Goal: Navigation & Orientation: Find specific page/section

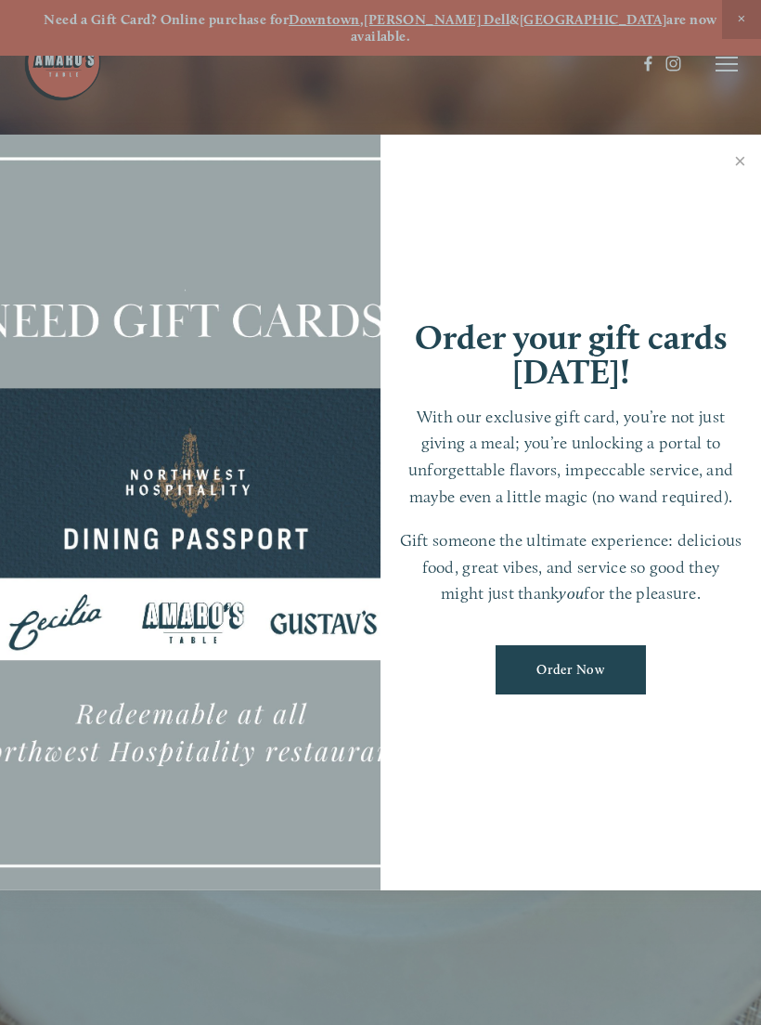
click at [734, 155] on link "Close" at bounding box center [740, 163] width 36 height 52
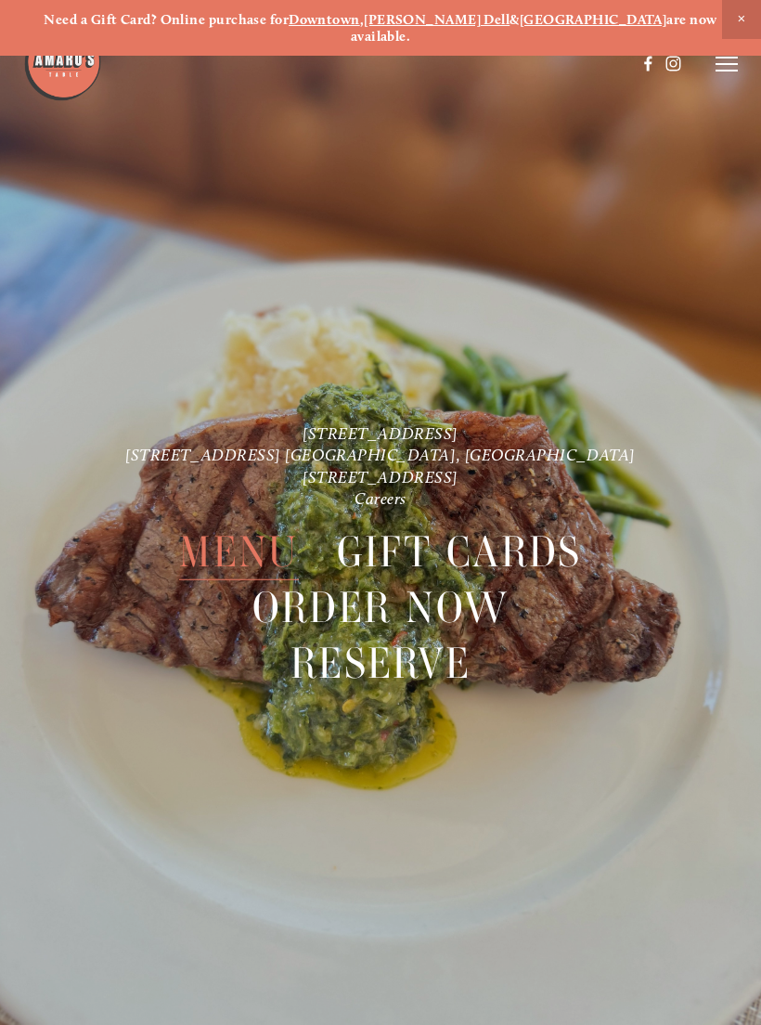
click at [251, 532] on span "Menu" at bounding box center [238, 552] width 119 height 56
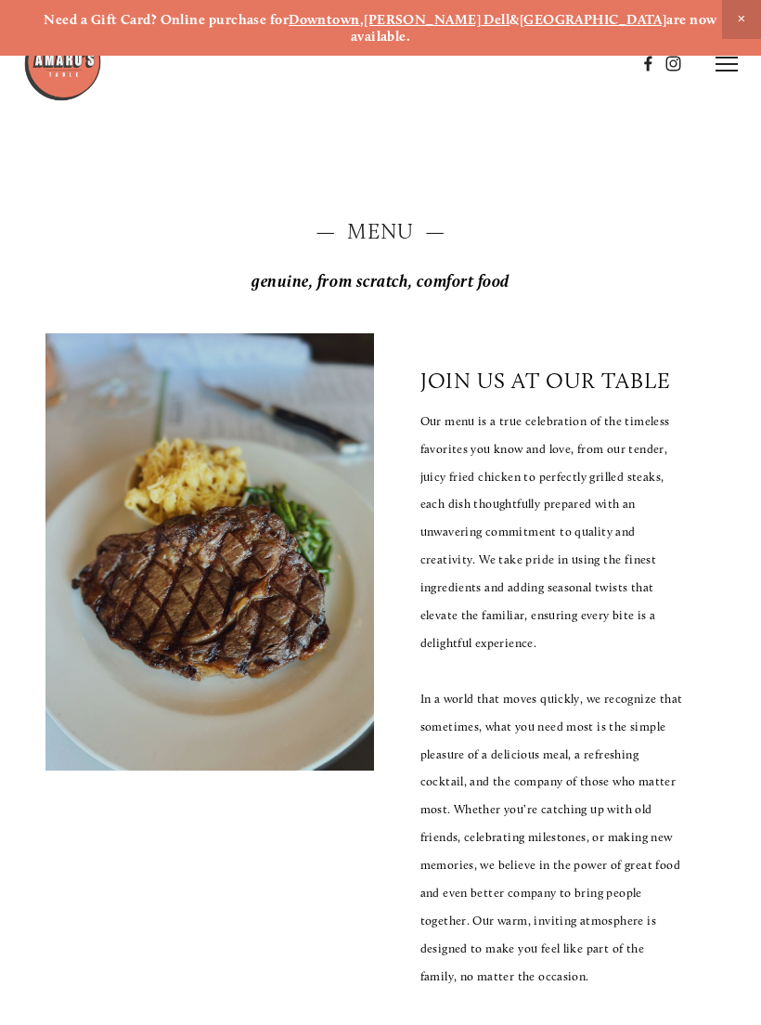
click at [733, 58] on icon at bounding box center [727, 64] width 22 height 17
click at [382, 66] on span "Menu" at bounding box center [386, 64] width 34 height 16
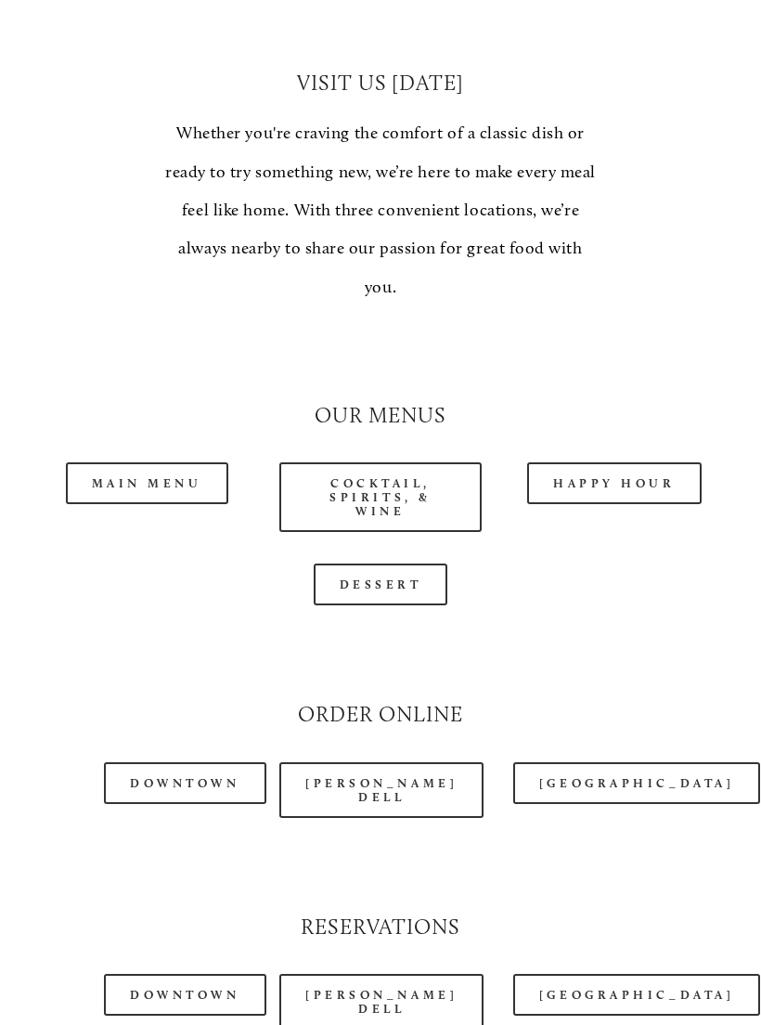
scroll to position [1403, 0]
click at [140, 462] on link "Main Menu" at bounding box center [147, 483] width 162 height 42
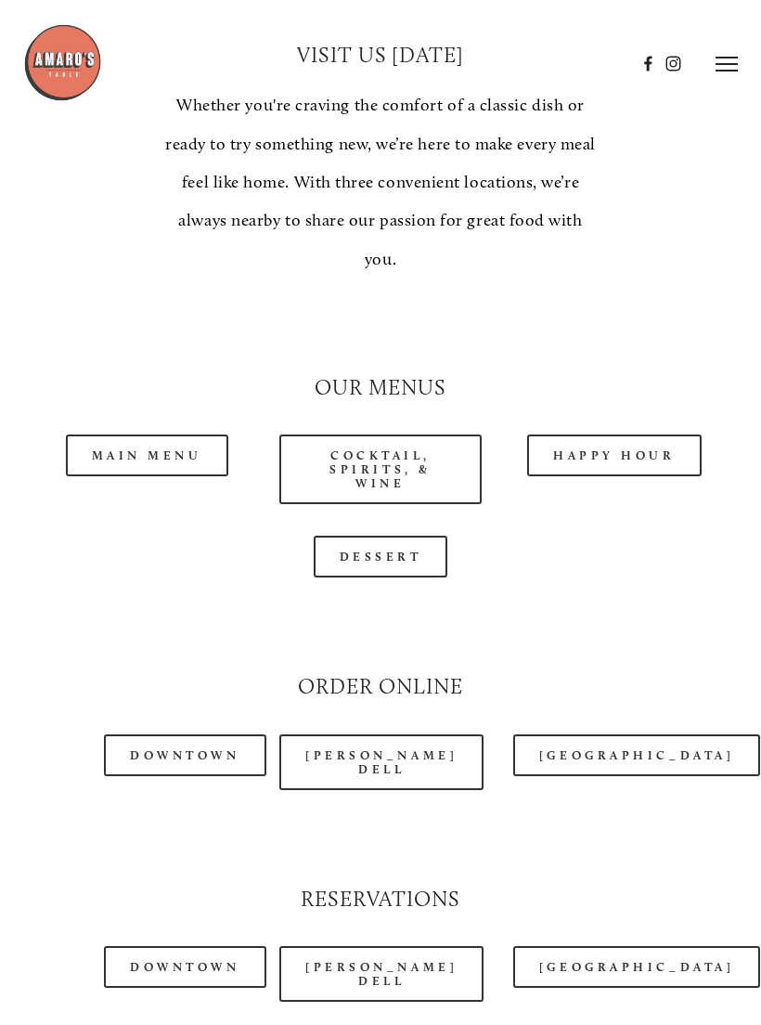
scroll to position [0, 0]
